Goal: Task Accomplishment & Management: Manage account settings

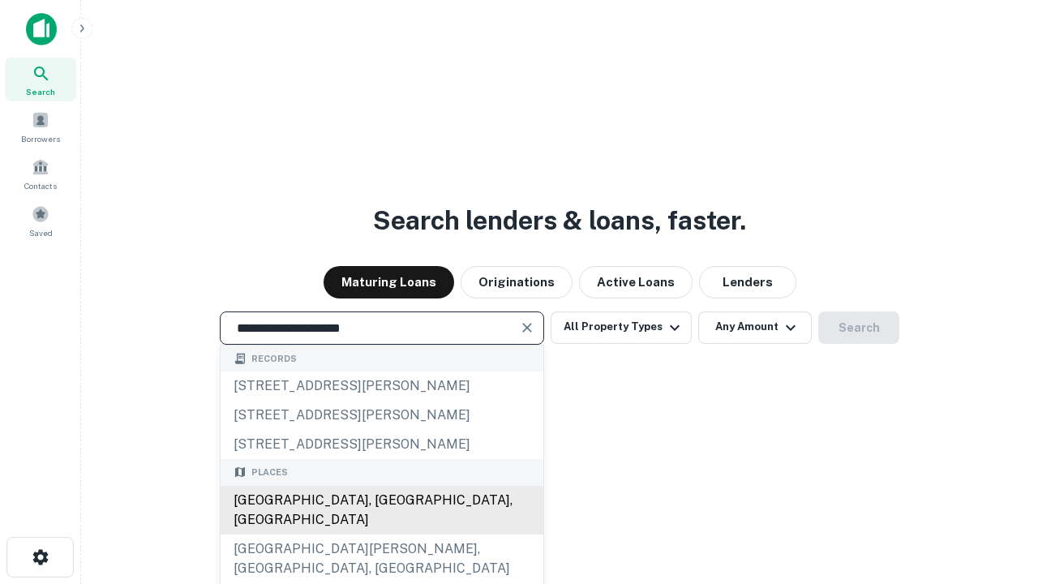
click at [381, 534] on div "Santa Monica, CA, USA" at bounding box center [382, 510] width 323 height 49
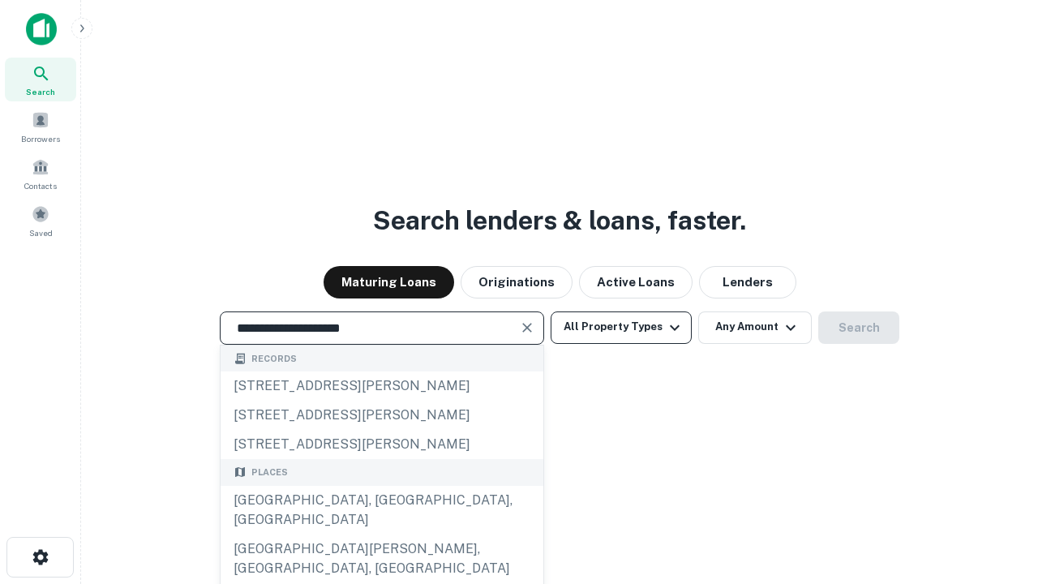
click at [621, 327] on button "All Property Types" at bounding box center [621, 327] width 141 height 32
type input "**********"
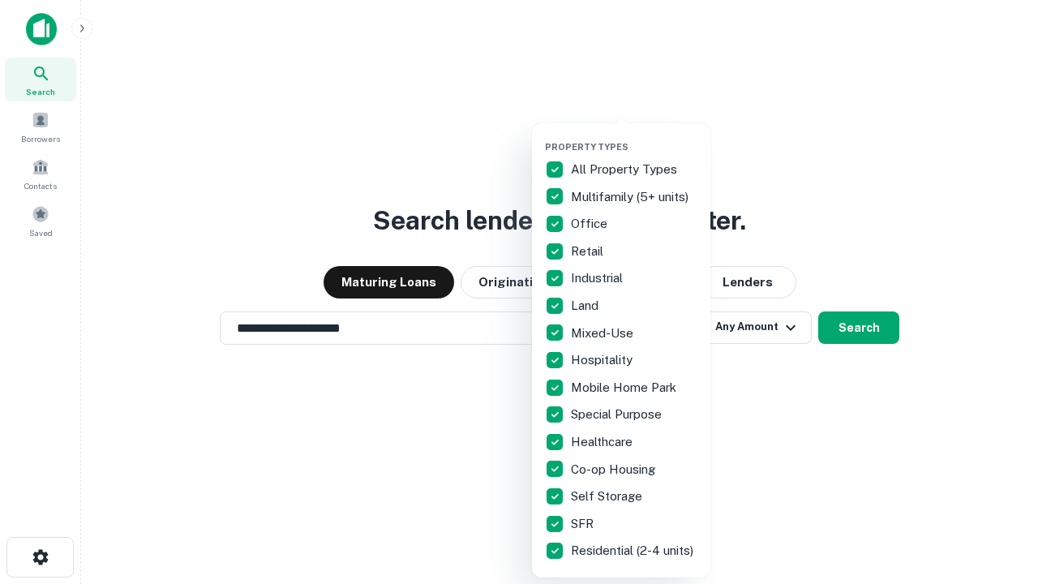
click at [634, 136] on button "button" at bounding box center [634, 136] width 178 height 1
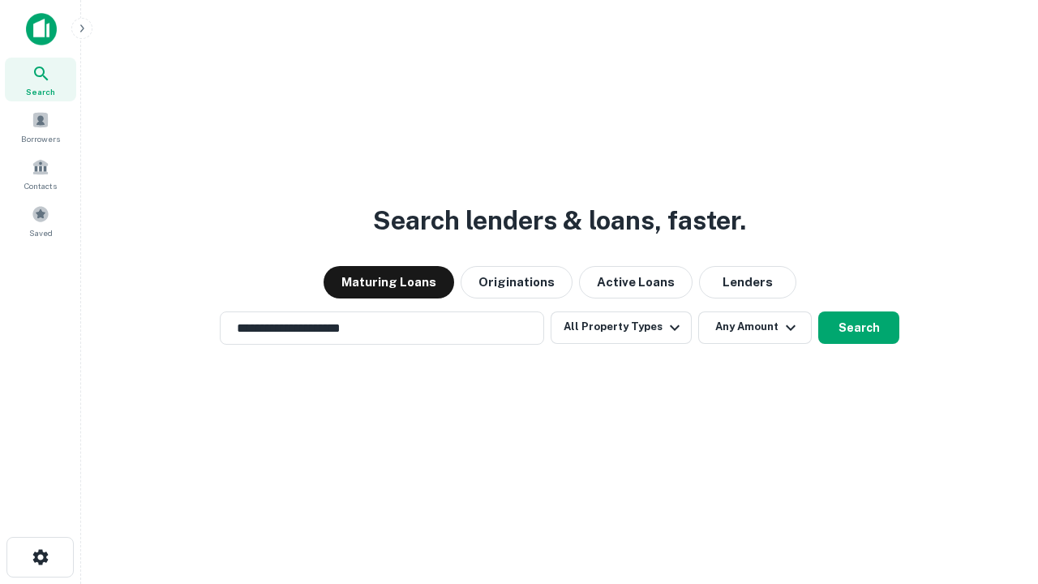
scroll to position [10, 195]
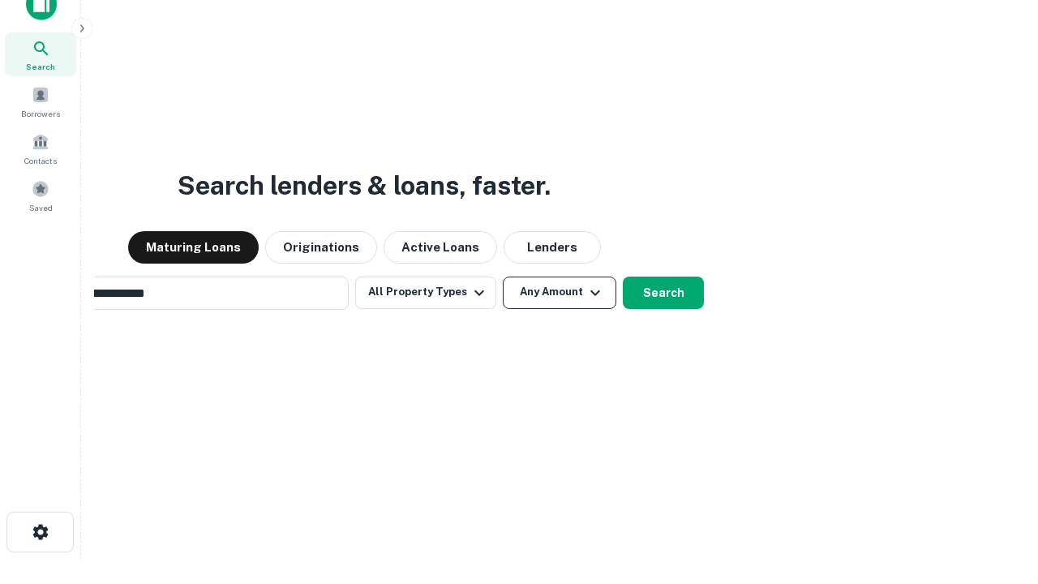
click at [503, 277] on button "Any Amount" at bounding box center [560, 293] width 114 height 32
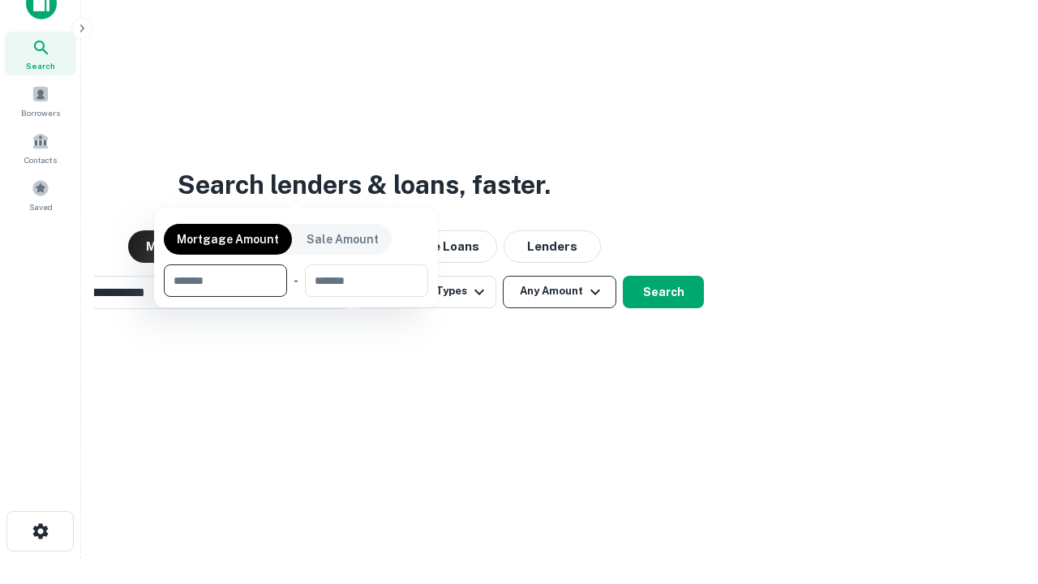
scroll to position [117, 459]
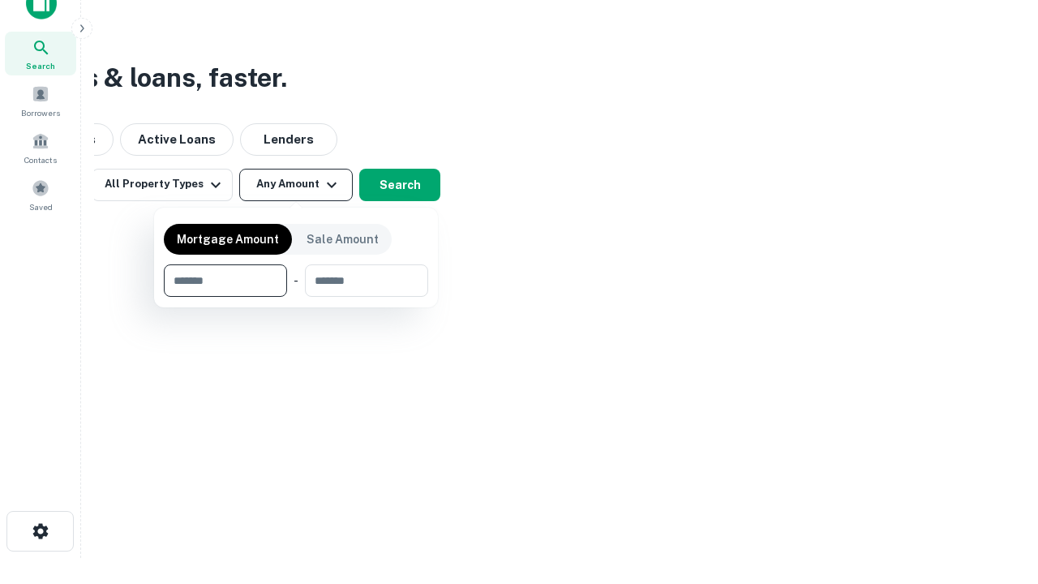
type input "*******"
click at [296, 297] on button "button" at bounding box center [296, 297] width 264 height 1
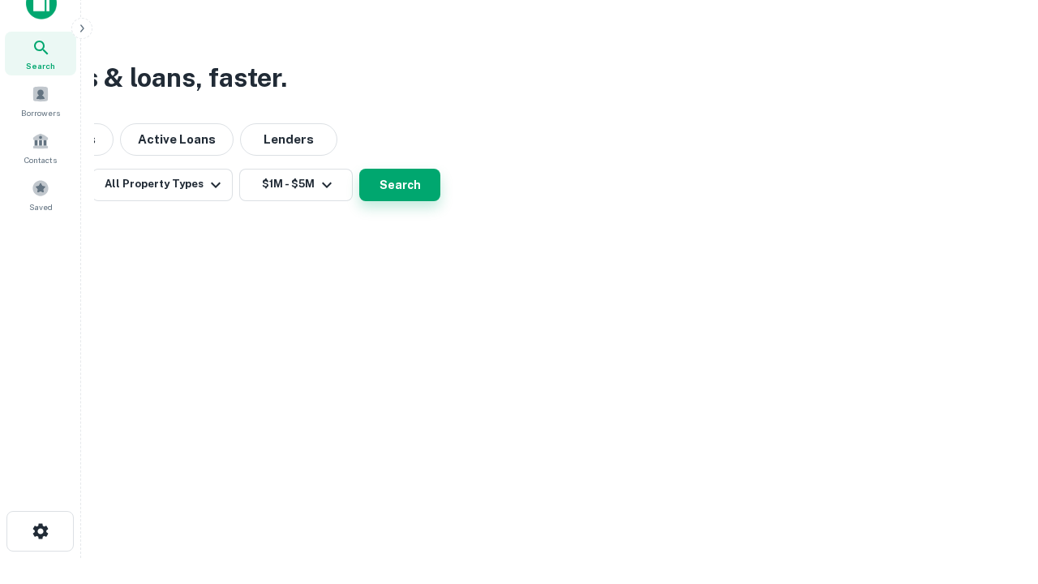
click at [440, 201] on button "Search" at bounding box center [399, 185] width 81 height 32
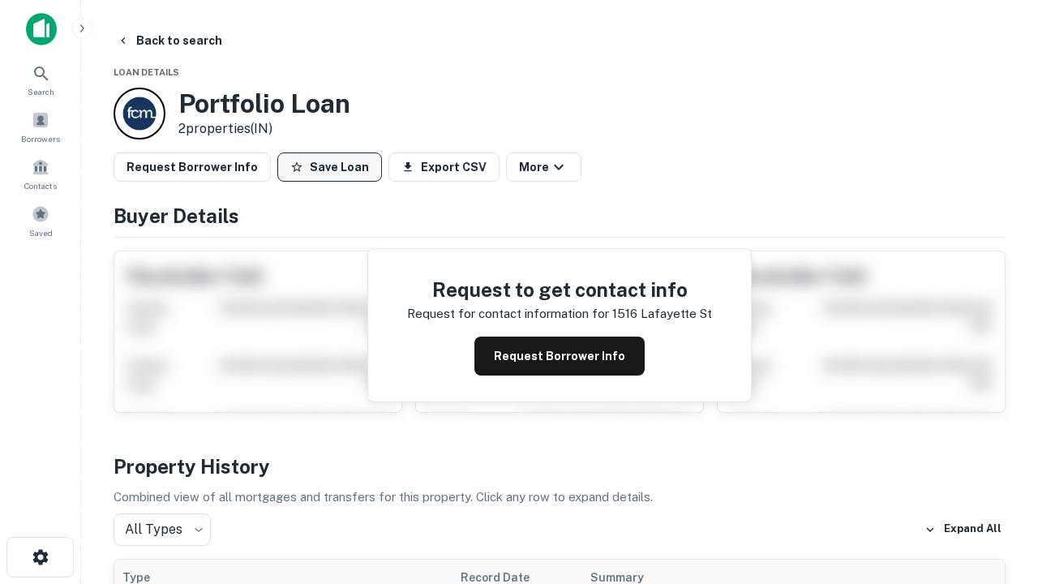
click at [329, 167] on button "Save Loan" at bounding box center [329, 166] width 105 height 29
click at [333, 167] on button "Loan Saved" at bounding box center [333, 166] width 112 height 29
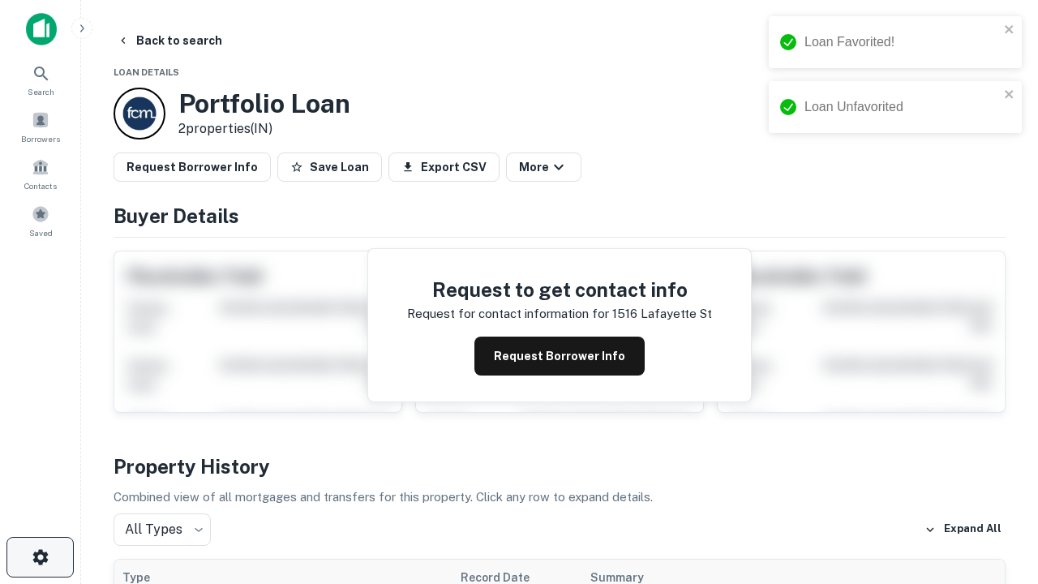
click at [40, 557] on icon "button" at bounding box center [40, 556] width 19 height 19
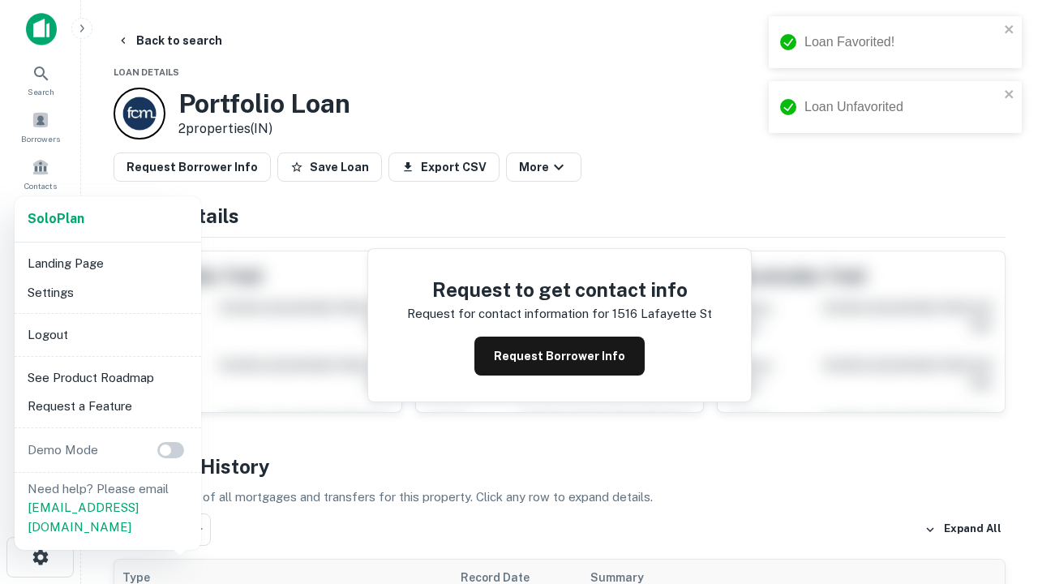
click at [107, 334] on li "Logout" at bounding box center [108, 334] width 174 height 29
